Goal: Task Accomplishment & Management: Complete application form

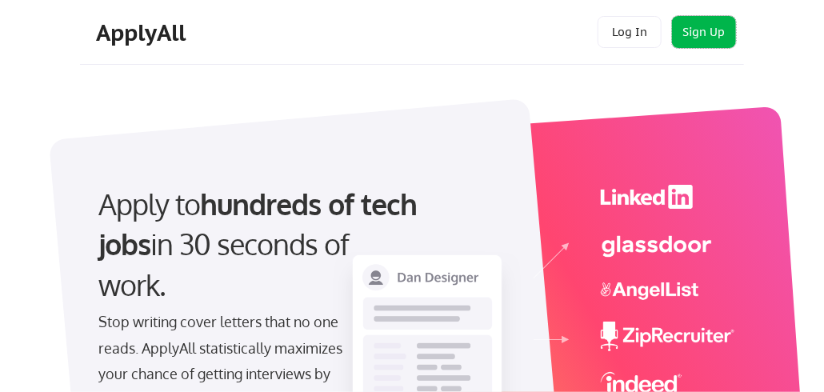
click at [695, 28] on button "Sign Up" at bounding box center [704, 32] width 64 height 32
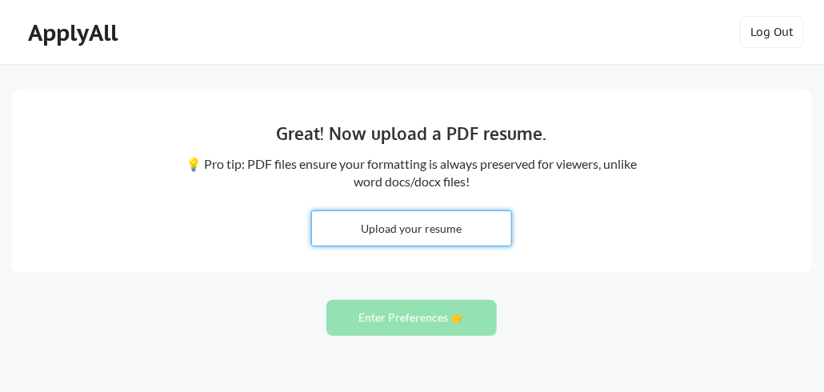
click at [449, 232] on input "file" at bounding box center [411, 228] width 199 height 34
click at [403, 315] on button "Enter Preferences 👉" at bounding box center [411, 318] width 170 height 36
click at [405, 316] on button "Enter Preferences 👉" at bounding box center [411, 318] width 170 height 36
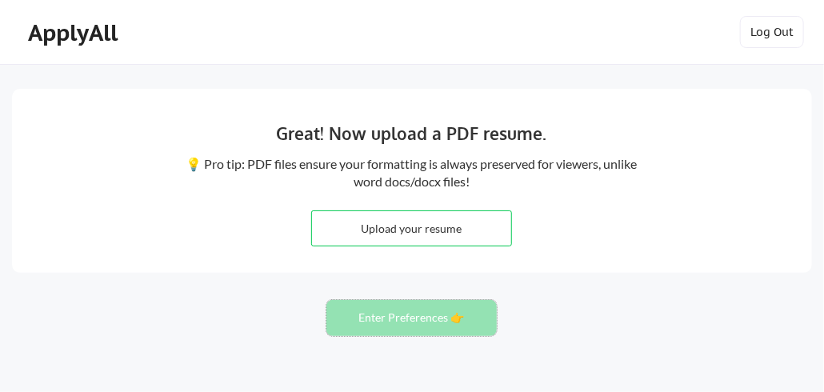
click at [405, 316] on button "Enter Preferences 👉" at bounding box center [411, 318] width 170 height 36
click at [429, 230] on input "file" at bounding box center [411, 228] width 199 height 34
